Goal: Task Accomplishment & Management: Manage account settings

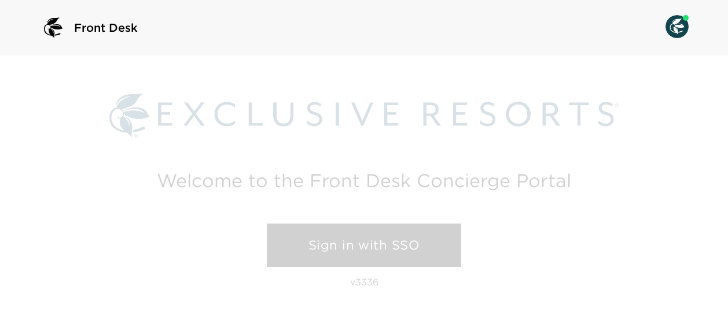
click at [330, 253] on link "Sign in with SSO" at bounding box center [364, 246] width 194 height 44
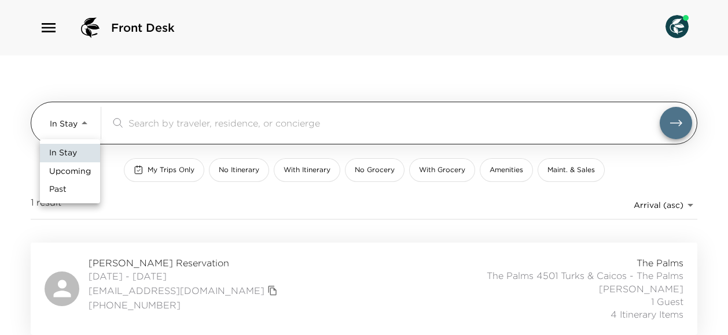
click at [86, 124] on body "Front Desk In Stay In-Stay ​ My Trips Only No Itinerary With Itinerary No Groce…" at bounding box center [364, 167] width 728 height 335
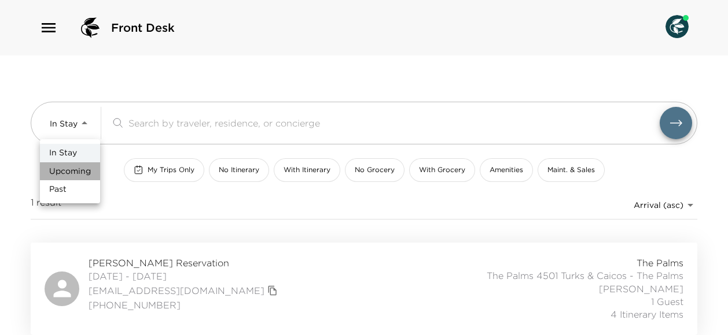
click at [77, 174] on span "Upcoming" at bounding box center [70, 172] width 42 height 12
type input "Upcoming"
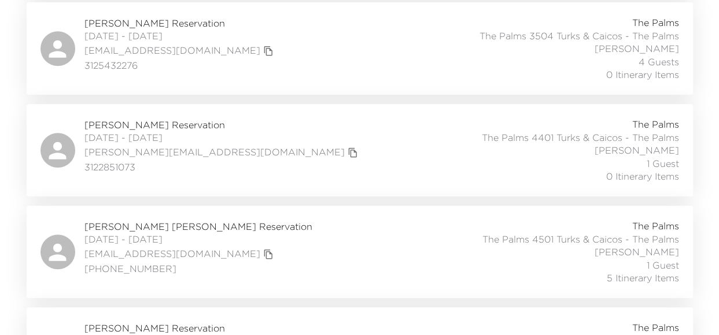
scroll to position [4774, 0]
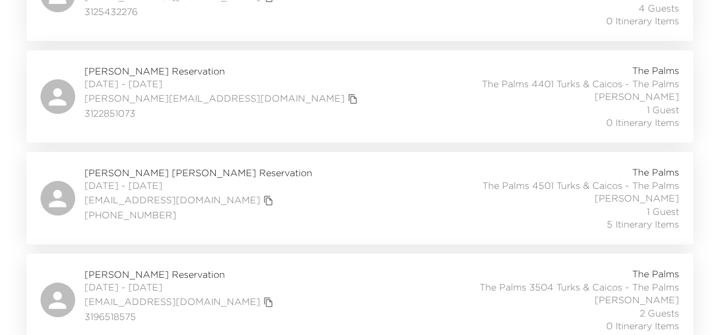
click at [110, 167] on span "[PERSON_NAME] [PERSON_NAME] Reservation" at bounding box center [198, 173] width 228 height 13
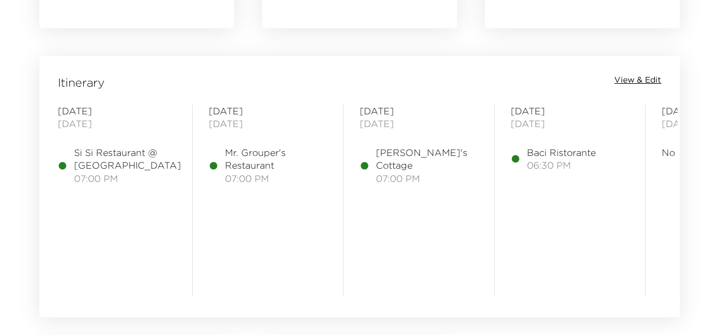
scroll to position [910, 0]
click at [626, 81] on span "View & Edit" at bounding box center [637, 79] width 47 height 12
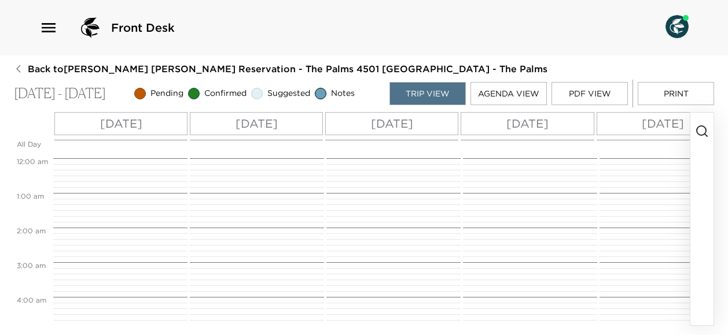
scroll to position [642, 0]
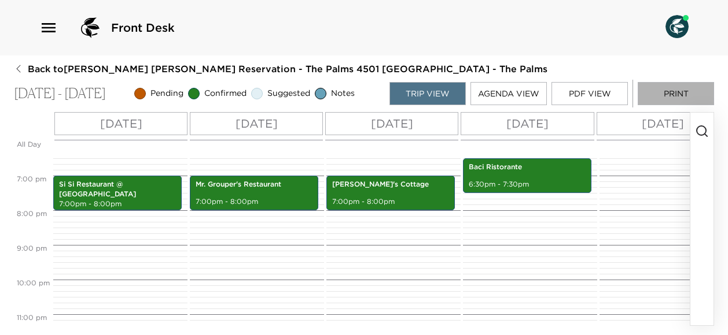
click at [655, 89] on button "Print" at bounding box center [675, 93] width 76 height 23
click at [709, 161] on button "button" at bounding box center [701, 219] width 23 height 213
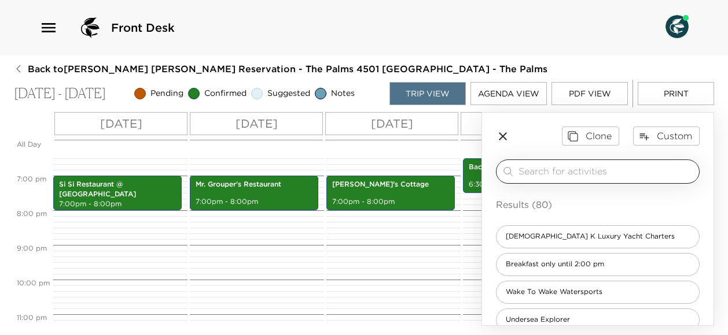
click at [569, 169] on input "search" at bounding box center [606, 171] width 176 height 13
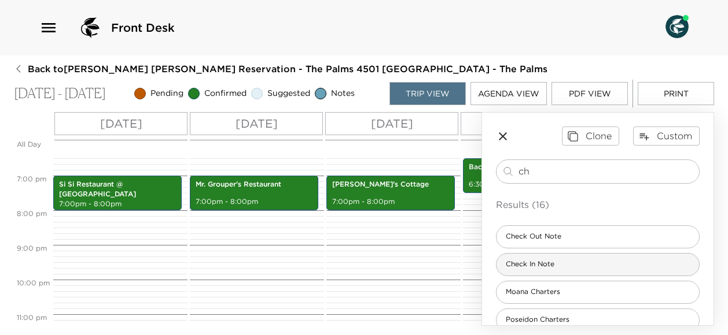
type input "ch"
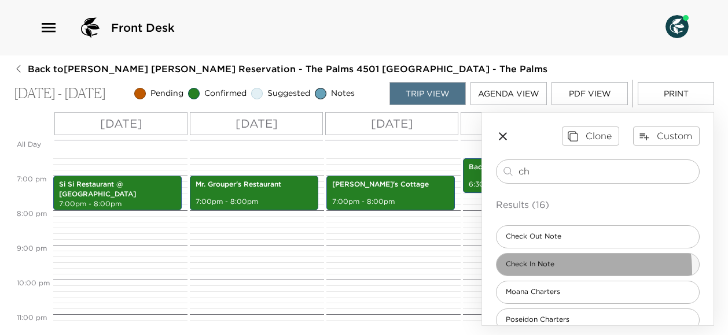
click at [546, 271] on div "Check In Note" at bounding box center [598, 264] width 204 height 23
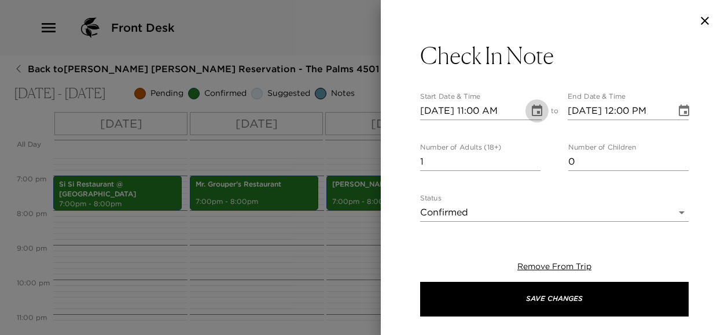
click at [530, 115] on icon "Choose date, selected date is Dec 21, 2025" at bounding box center [537, 111] width 14 height 14
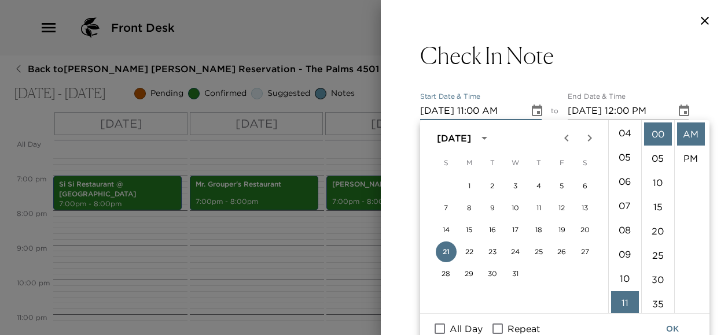
scroll to position [0, 0]
click at [629, 233] on li "04" at bounding box center [625, 231] width 28 height 23
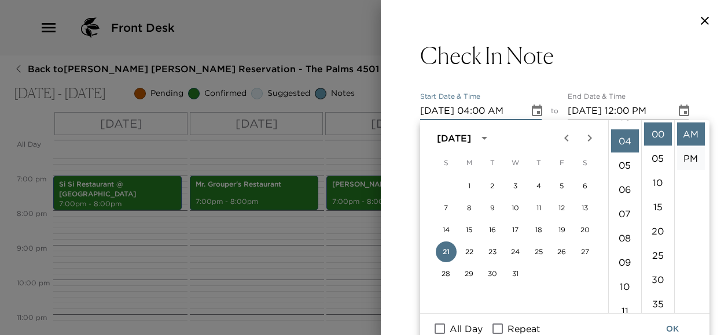
scroll to position [97, 0]
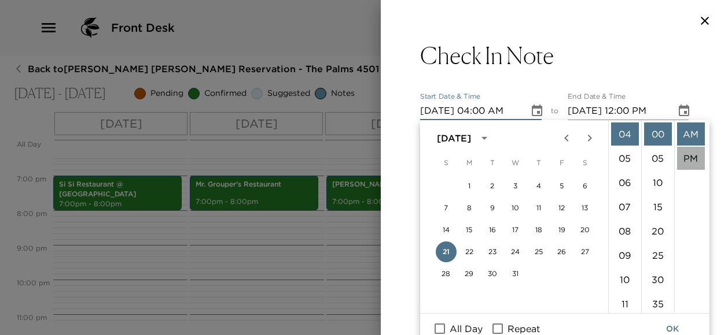
click at [684, 158] on li "PM" at bounding box center [691, 158] width 28 height 23
type input "12/21/2025 04:00 PM"
type input "12/21/2025 05:00 PM"
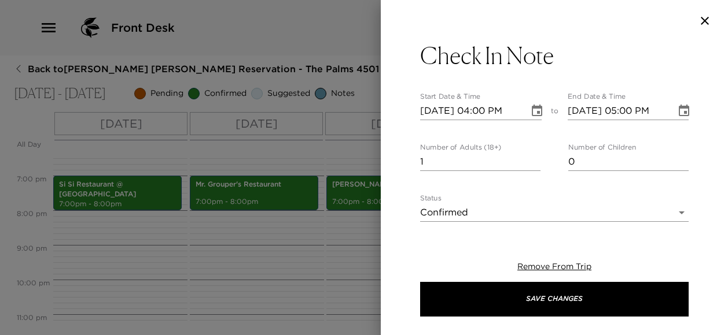
scroll to position [24, 0]
type input "0"
click at [532, 166] on input "0" at bounding box center [480, 162] width 120 height 19
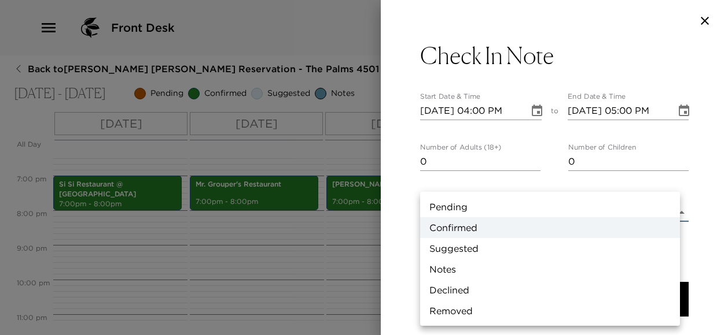
click at [677, 209] on body "Front Desk Back to Collins Ege Reservation - The Palms 4501 Turks & Caicos - Th…" at bounding box center [364, 167] width 728 height 335
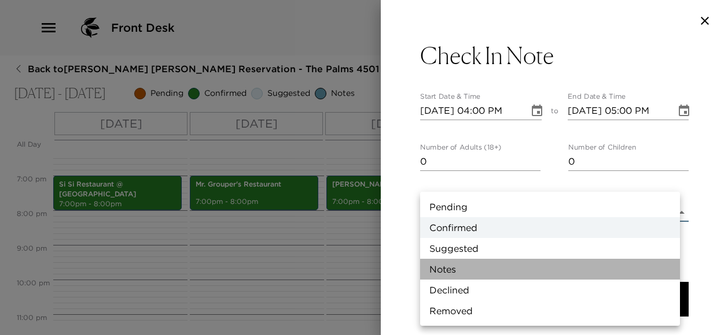
click at [539, 264] on li "Notes" at bounding box center [550, 269] width 260 height 21
type input "Concierge Note"
type textarea "Exclusive Resort's check-in time is 4:00 p.m. If you arrive early; you can take…"
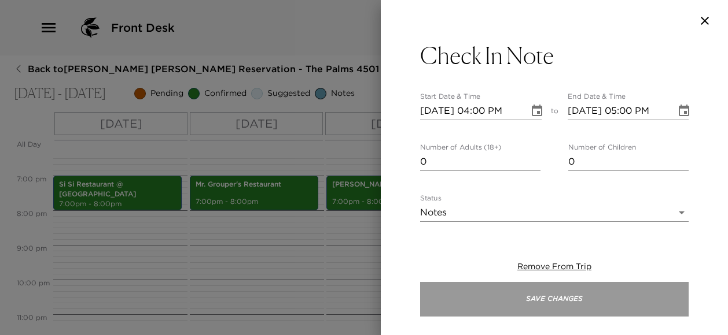
click at [549, 293] on button "Save Changes" at bounding box center [554, 299] width 268 height 35
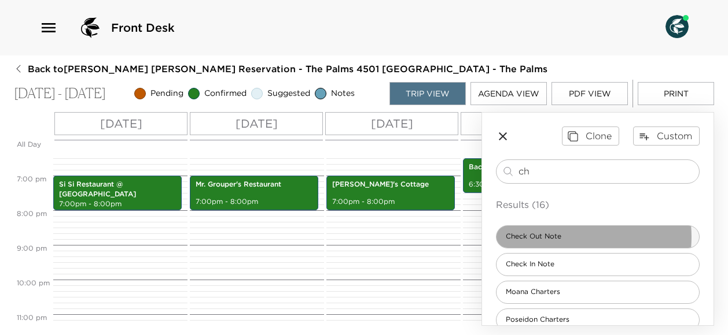
click at [568, 236] on span "Check Out Note" at bounding box center [533, 237] width 74 height 10
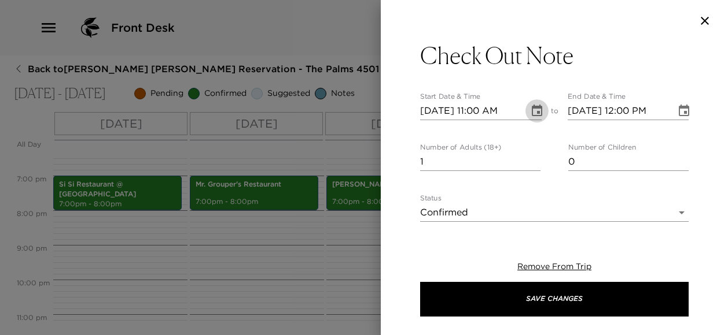
click at [525, 112] on button "Choose date, selected date is Dec 21, 2025" at bounding box center [536, 110] width 23 height 23
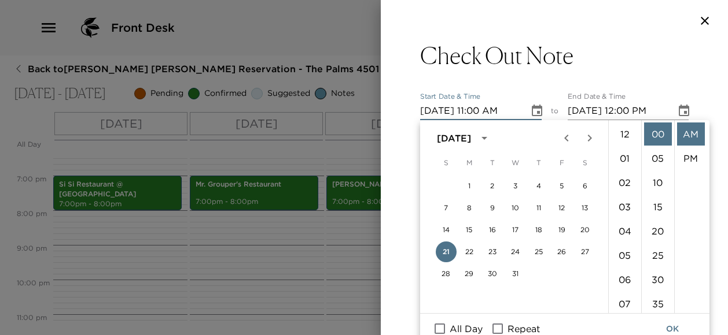
scroll to position [267, 0]
click at [445, 272] on button "28" at bounding box center [446, 274] width 21 height 21
type input "12/28/2025 11:00 AM"
type input "12/28/2025 12:00 PM"
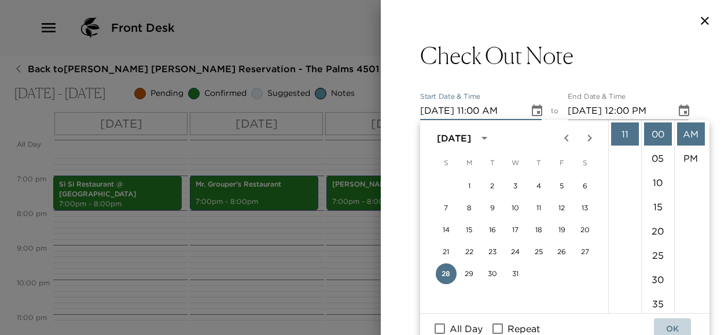
click at [680, 324] on button "OK" at bounding box center [672, 329] width 37 height 21
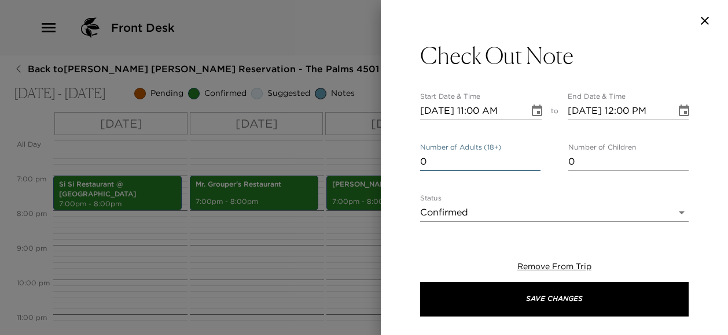
type input "0"
click at [532, 164] on input "0" at bounding box center [480, 162] width 120 height 19
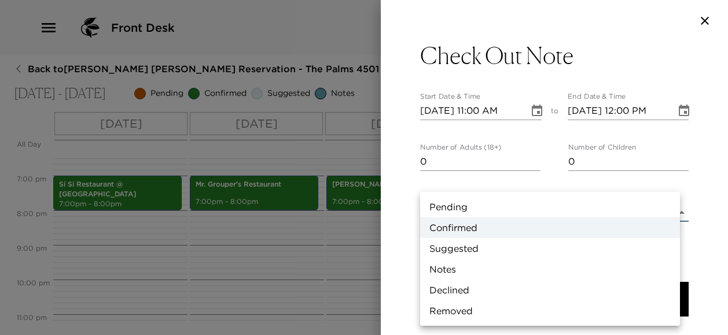
click at [654, 213] on body "Front Desk Back to Collins Ege Reservation - The Palms 4501 Turks & Caicos - Th…" at bounding box center [364, 167] width 728 height 335
click at [571, 270] on li "Notes" at bounding box center [550, 269] width 260 height 21
type input "Concierge Note"
type textarea "Exclusive Resorts check-out time is 11:00 am. As your residence does have anoth…"
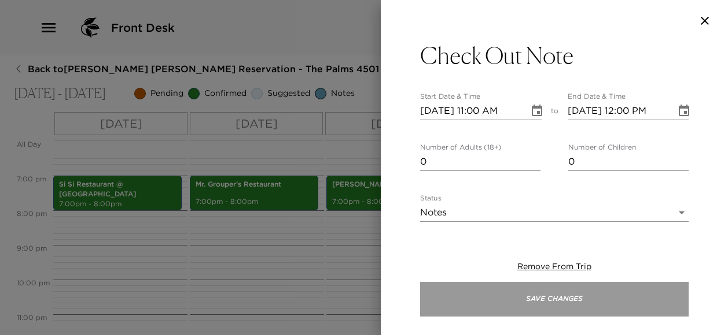
click at [569, 303] on button "Save Changes" at bounding box center [554, 299] width 268 height 35
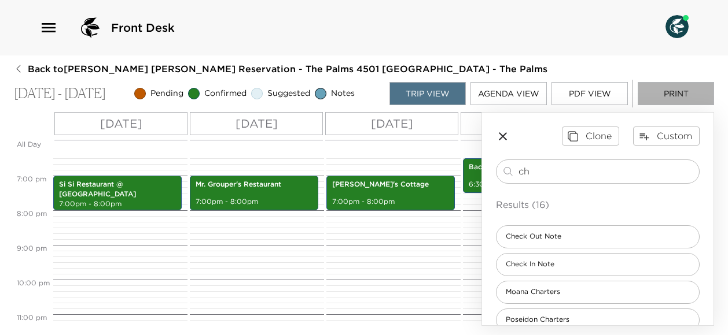
click at [684, 91] on button "Print" at bounding box center [675, 93] width 76 height 23
